Goal: Navigation & Orientation: Find specific page/section

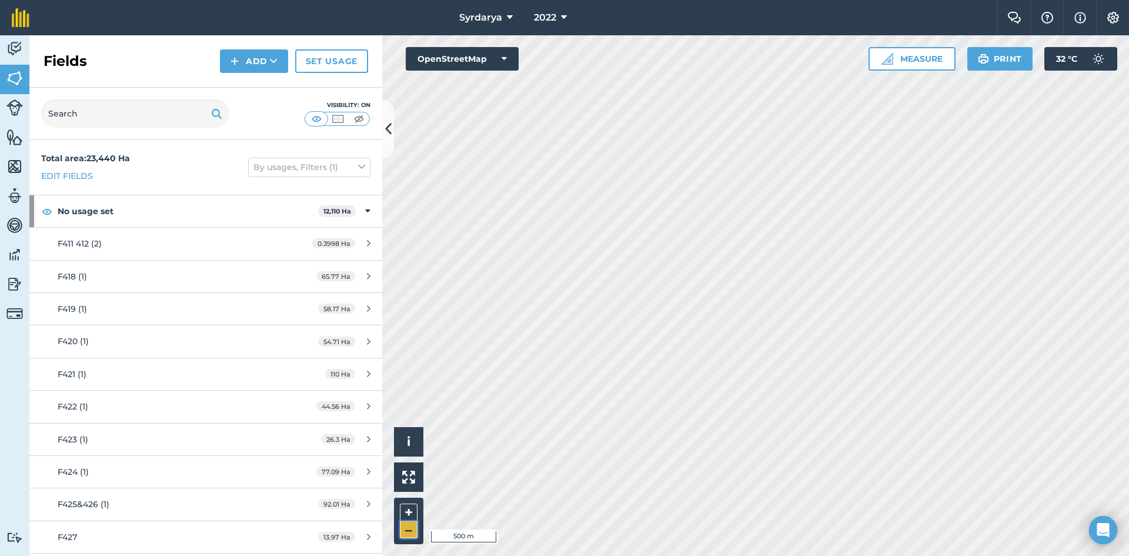
click at [407, 528] on button "–" at bounding box center [409, 529] width 18 height 17
click at [390, 132] on icon at bounding box center [388, 129] width 6 height 21
